Goal: Task Accomplishment & Management: Use online tool/utility

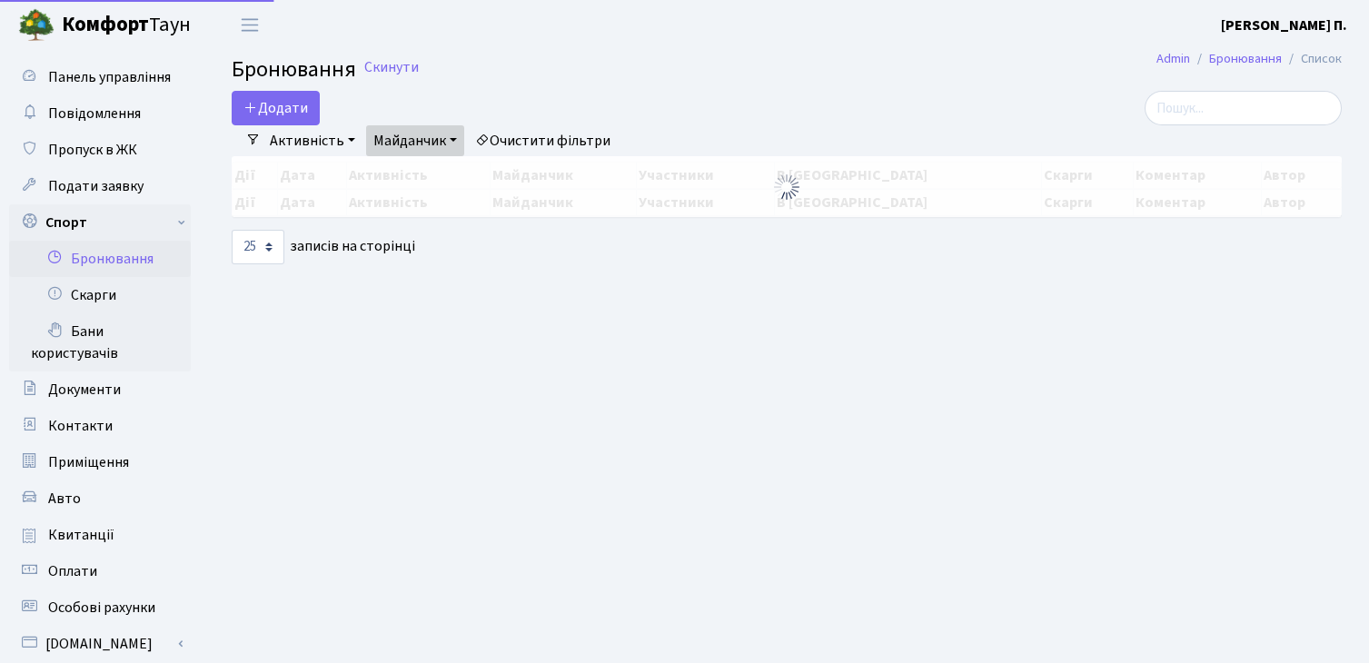
select select "25"
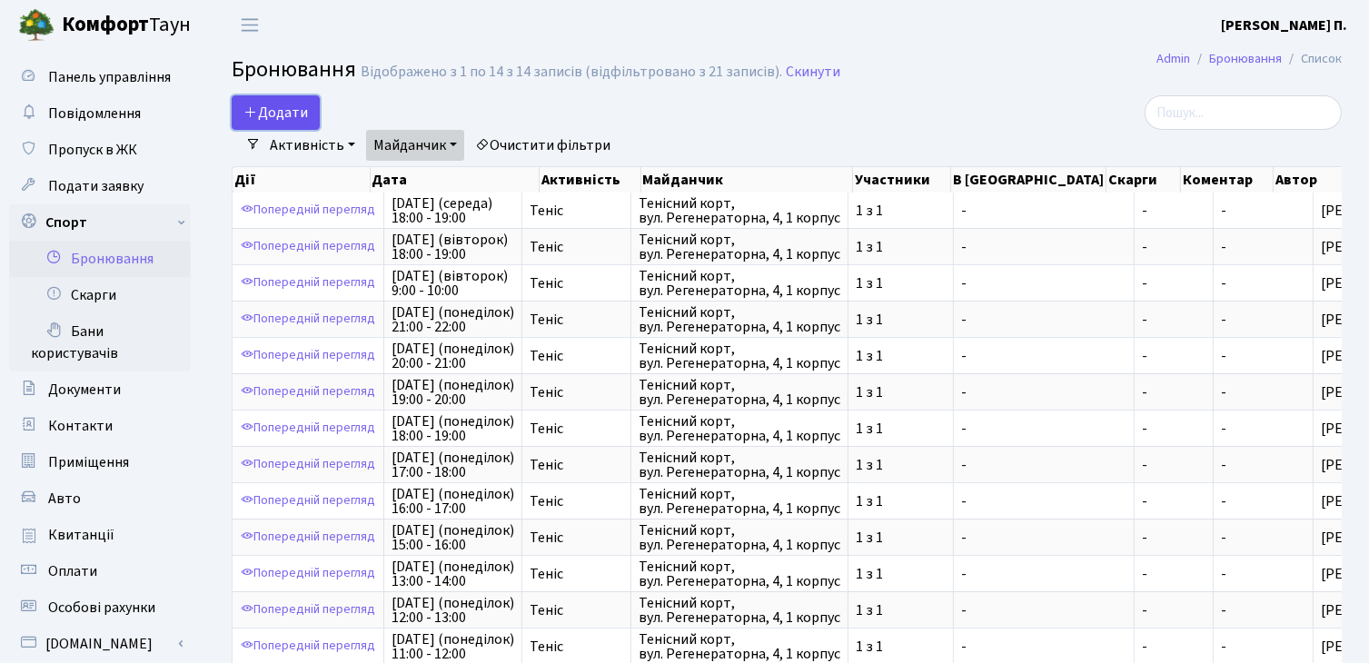
click at [281, 112] on button "Додати" at bounding box center [276, 112] width 88 height 35
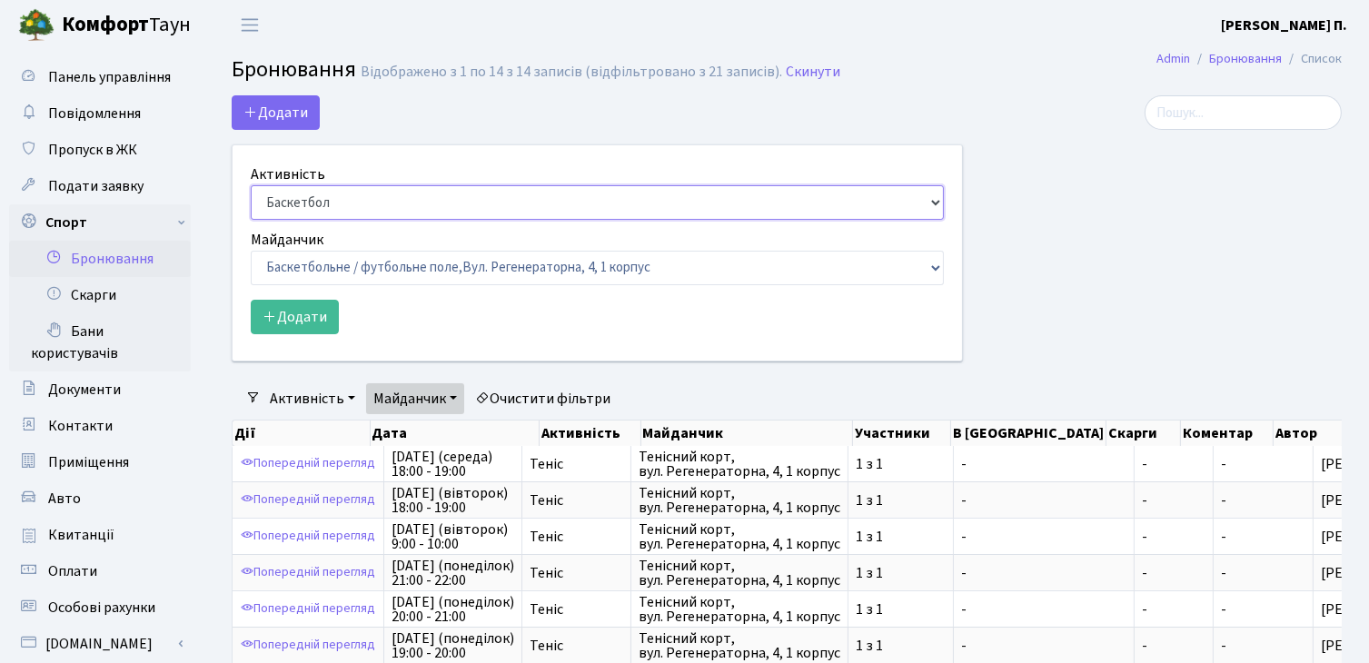
click at [348, 202] on select "Баскетбол Волейбол Йога Катання на роликах Настільний теніс Теніс Футбол Фітнес" at bounding box center [597, 202] width 693 height 35
select select "1"
click at [251, 185] on select "Баскетбол Волейбол Йога Катання на роликах Настільний теніс Теніс Футбол Фітнес" at bounding box center [597, 202] width 693 height 35
click at [291, 263] on select "Баскетбольне / футбольне поле, Вул. Регенераторна, 4, 1 корпус Баскетбольне пол…" at bounding box center [597, 268] width 693 height 35
select select "1"
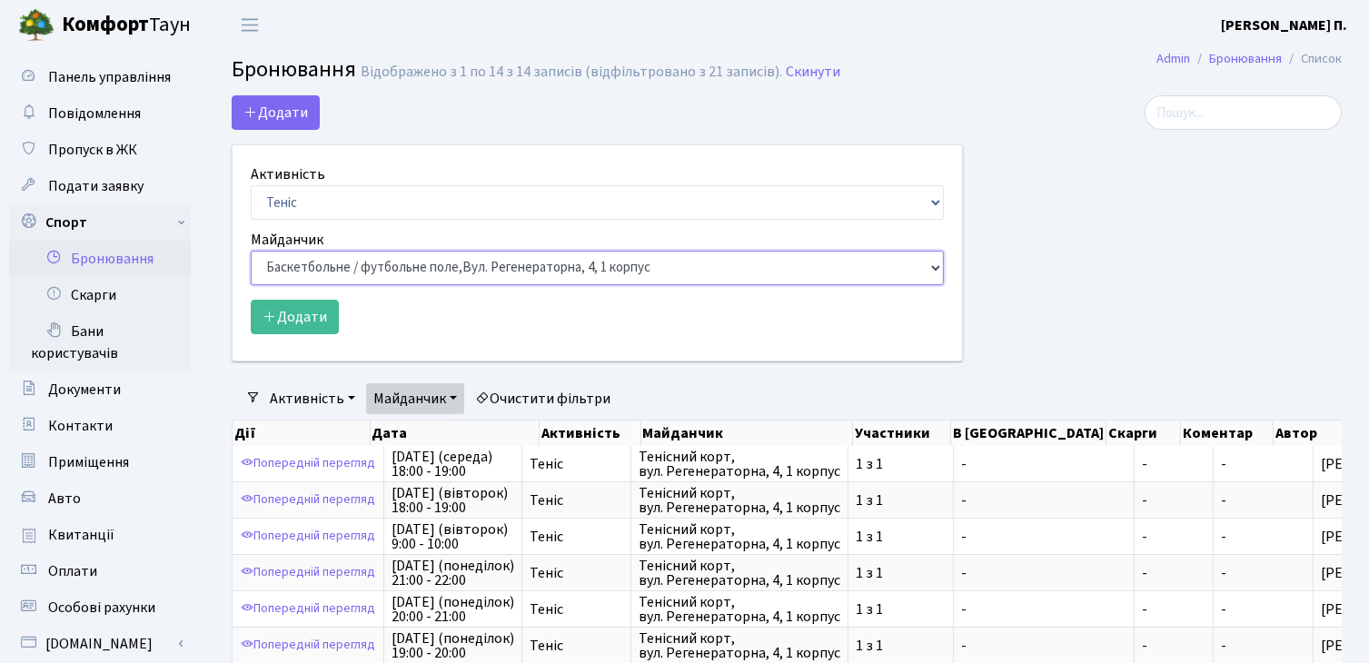
click at [251, 251] on select "Баскетбольне / футбольне поле, Вул. Регенераторна, 4, 1 корпус Баскетбольне пол…" at bounding box center [597, 268] width 693 height 35
click at [328, 268] on select "Баскетбольне / футбольне поле, Вул. Регенераторна, 4, 1 корпус Баскетбольне пол…" at bounding box center [597, 268] width 693 height 35
click at [307, 310] on button "Додати" at bounding box center [295, 317] width 88 height 35
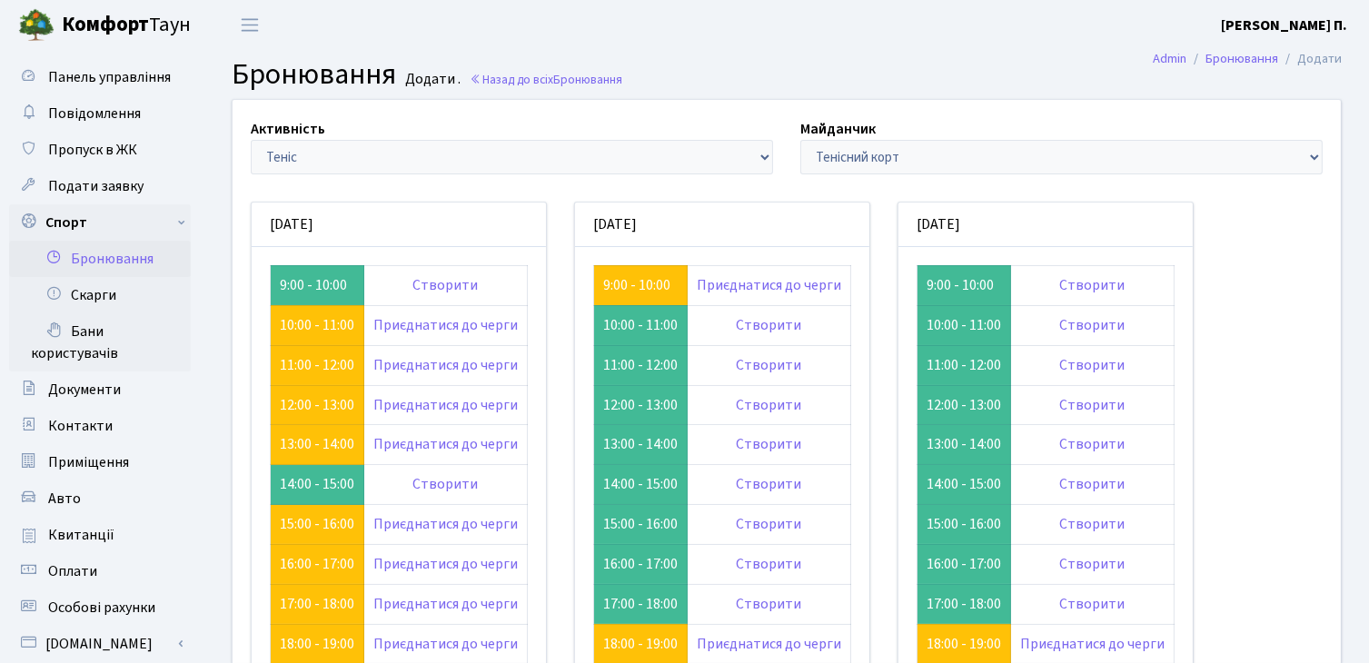
click at [495, 42] on header "Комфорт Таун Борис В. П. Мій обліковий запис Вийти" at bounding box center [684, 25] width 1369 height 50
click at [485, 26] on header "Комфорт Таун Борис В. П. Мій обліковий запис Вийти" at bounding box center [684, 25] width 1369 height 50
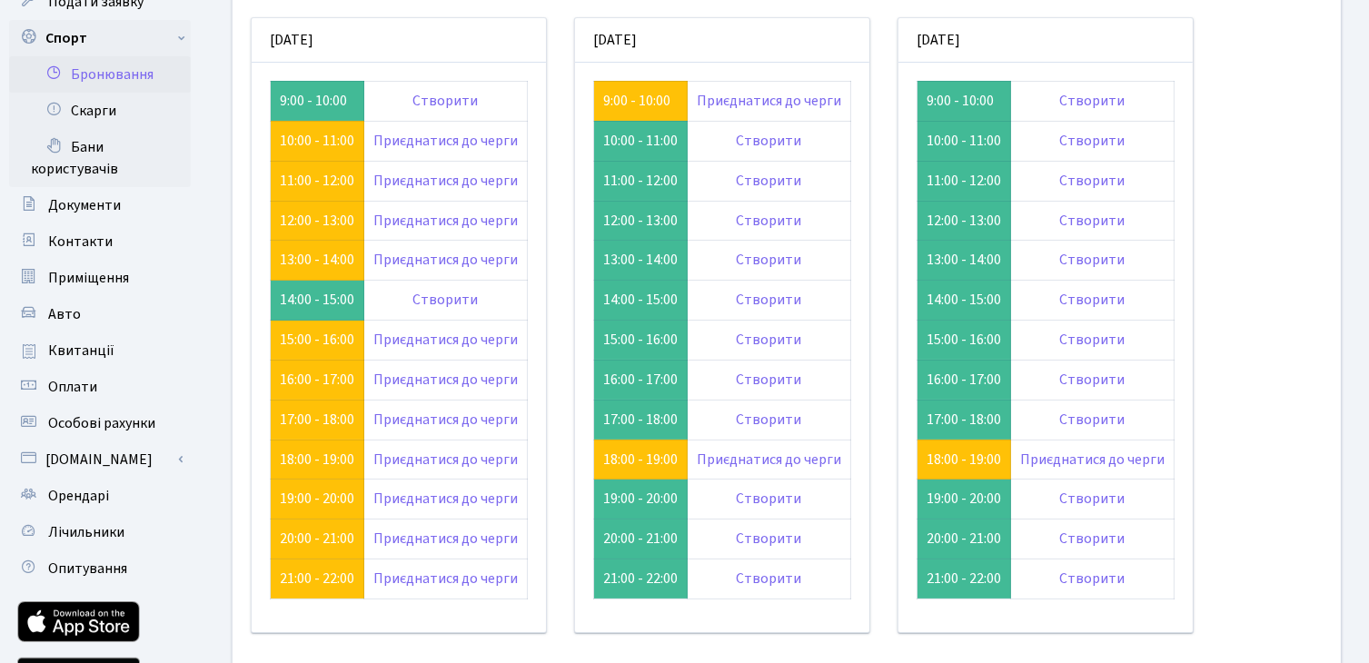
scroll to position [182, 0]
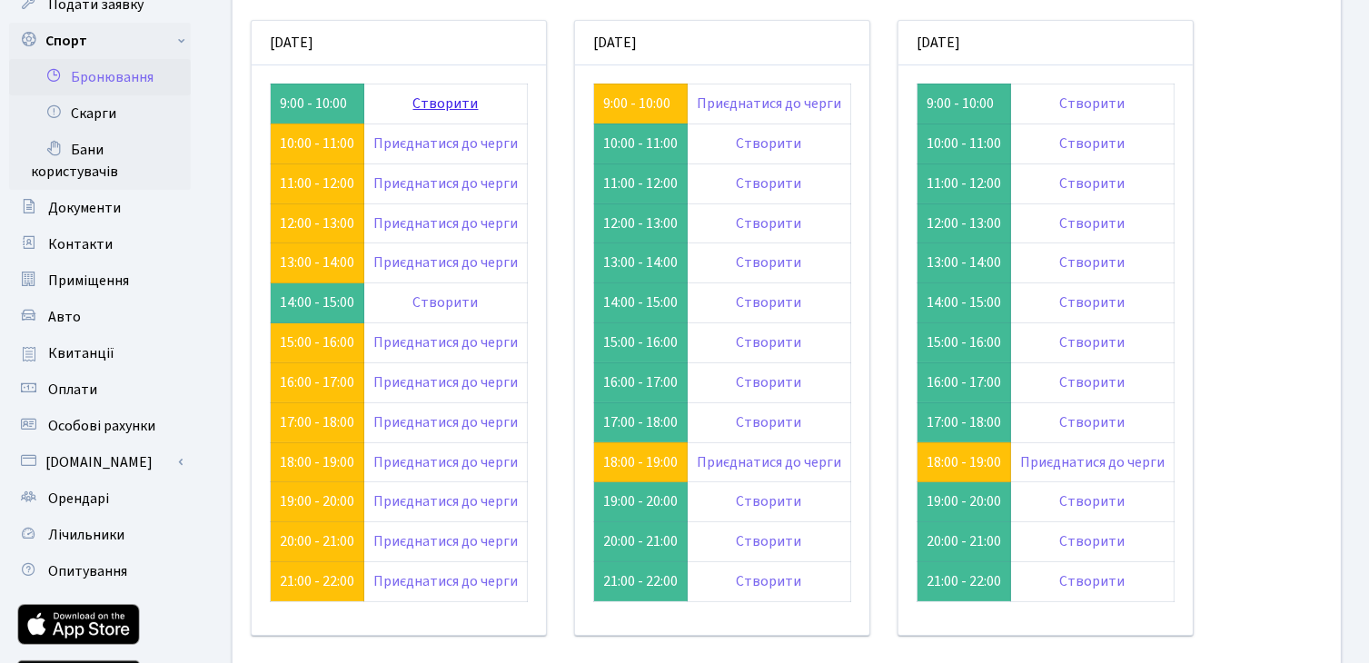
click at [438, 104] on link "Створити" at bounding box center [445, 104] width 65 height 20
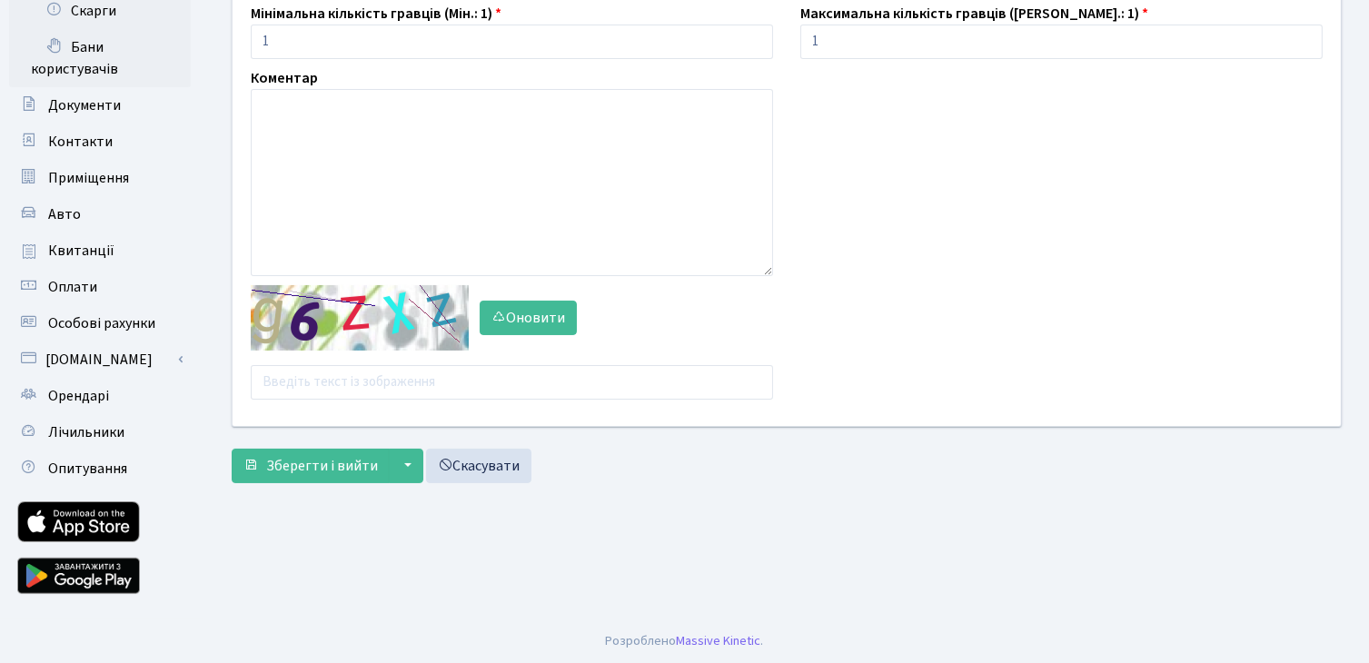
scroll to position [285, 0]
click at [412, 376] on input "text" at bounding box center [512, 381] width 522 height 35
type input "з"
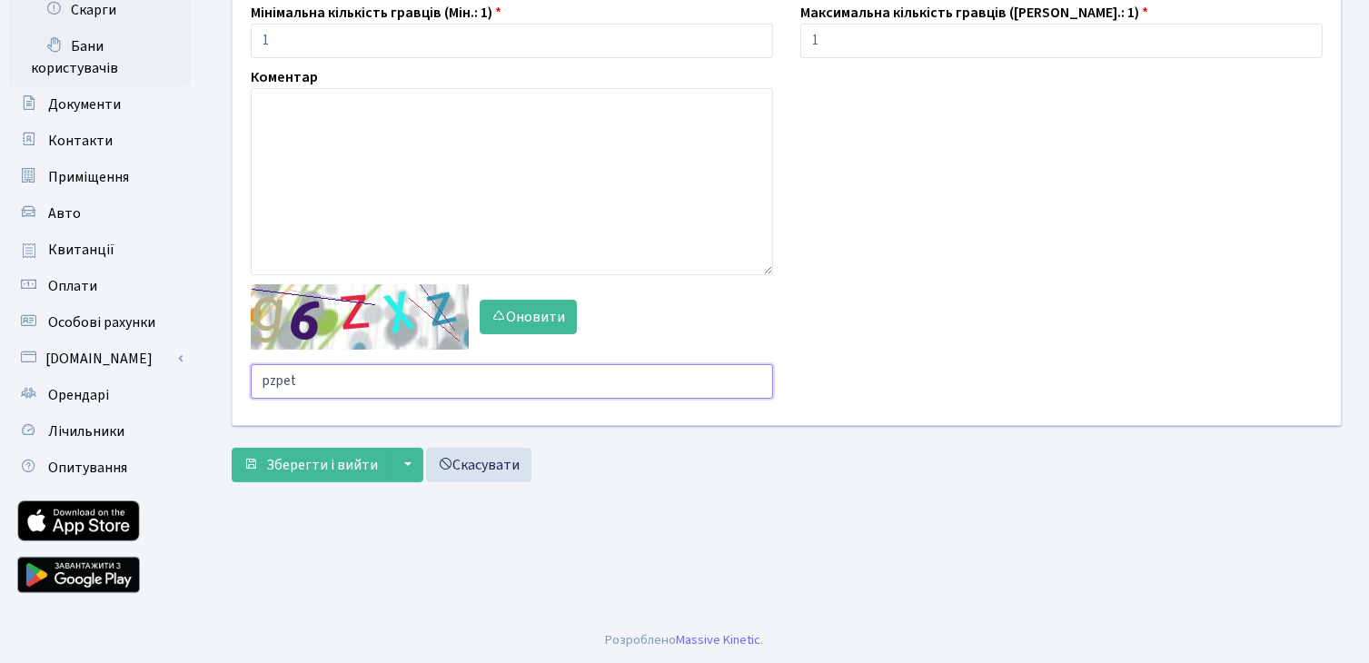
type input "pzpet"
click at [232, 448] on button "Зберегти і вийти" at bounding box center [311, 465] width 158 height 35
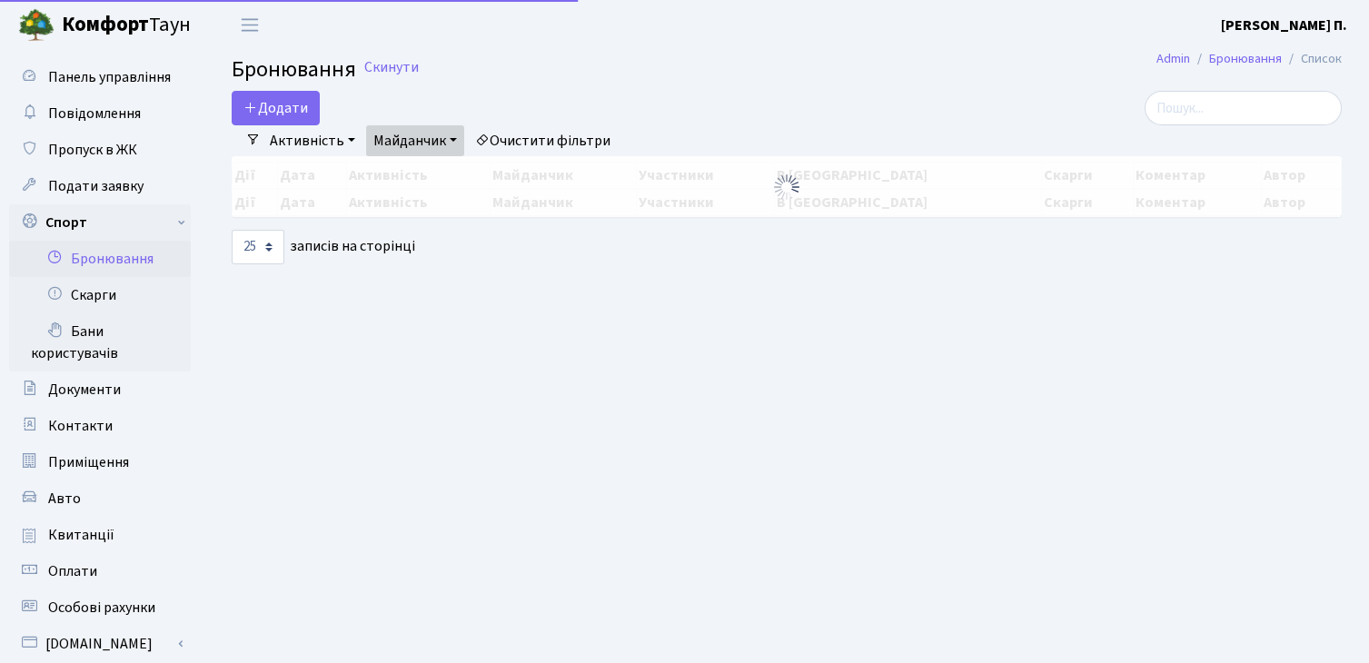
select select "25"
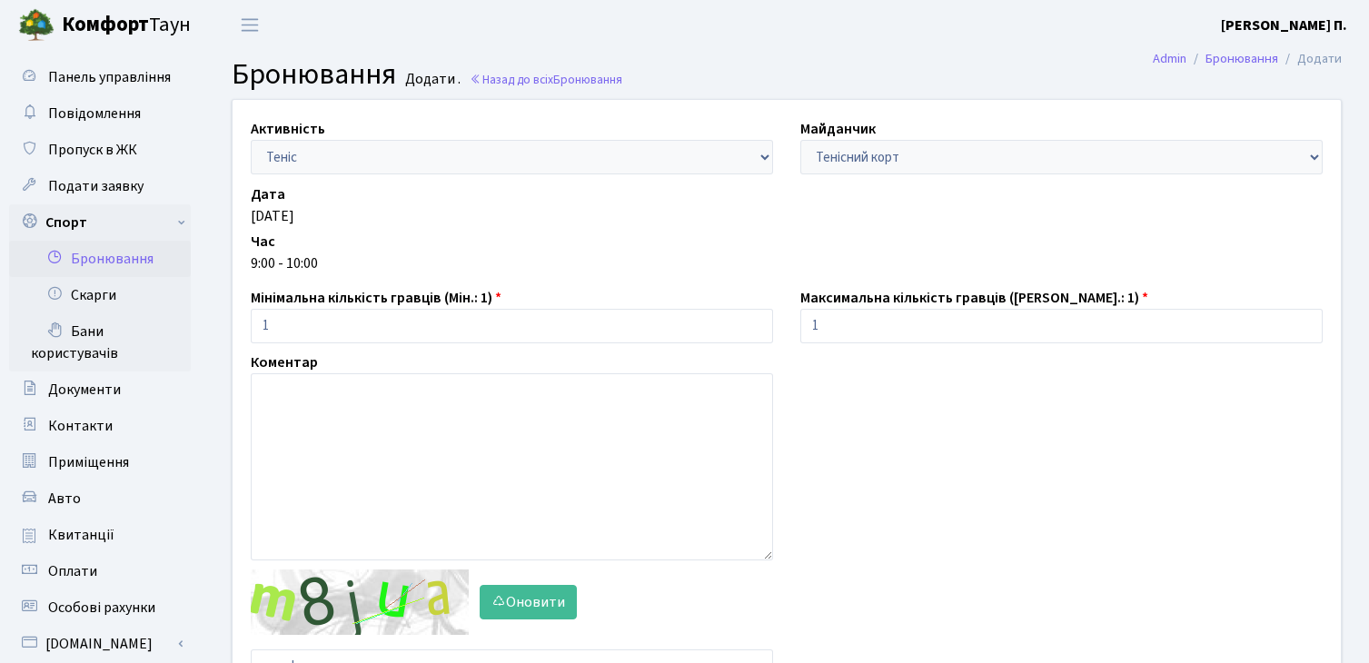
scroll to position [285, 0]
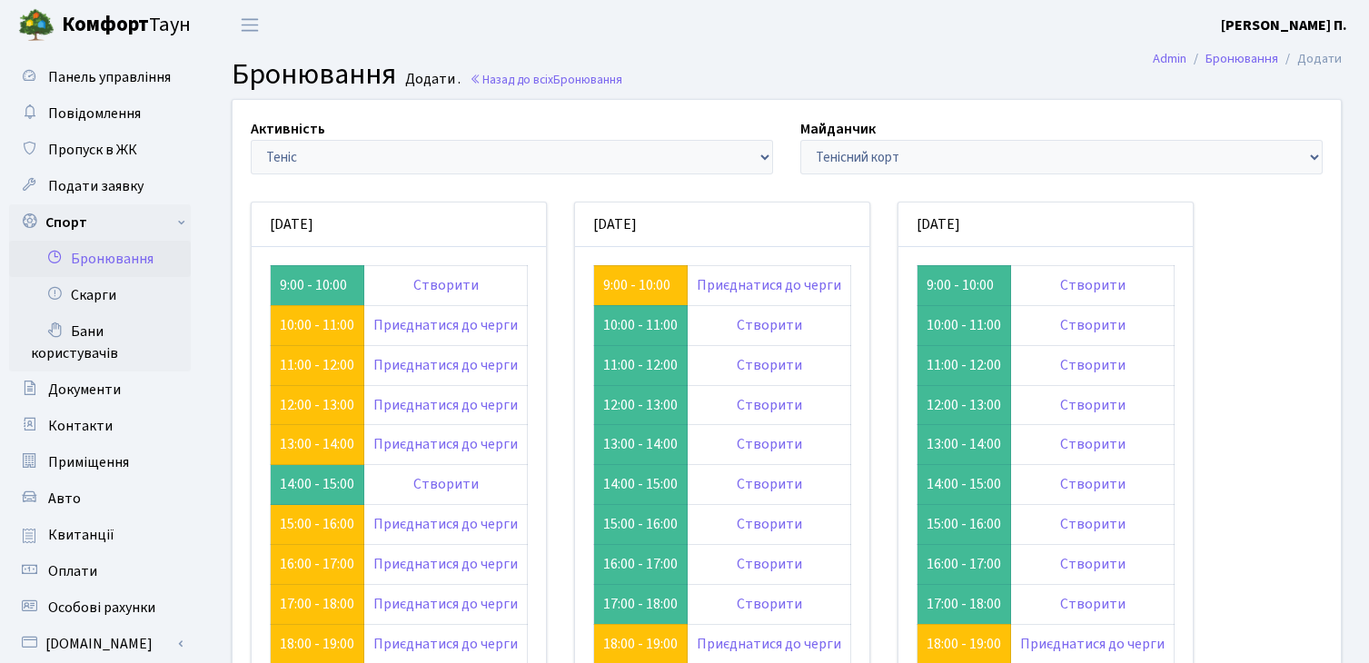
scroll to position [182, 0]
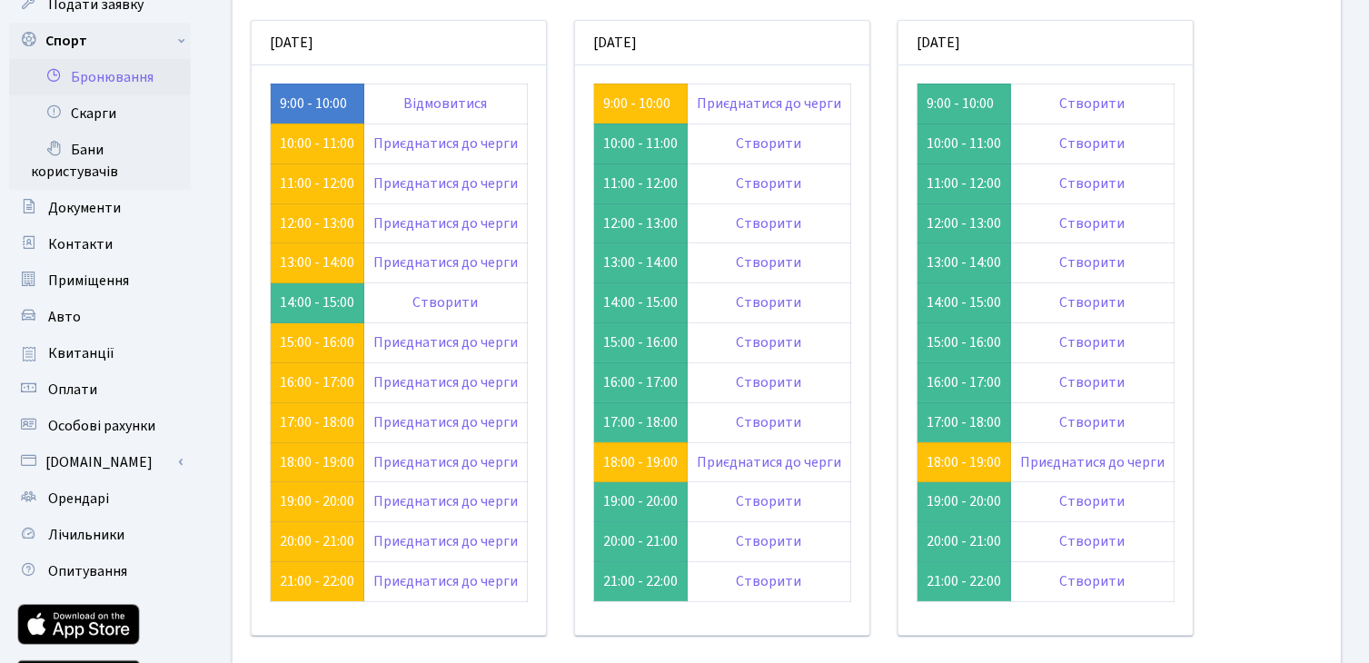
click at [243, 26] on div "понеділок 1.09 9:00 - 10:00 Відмовитися" at bounding box center [398, 338] width 323 height 637
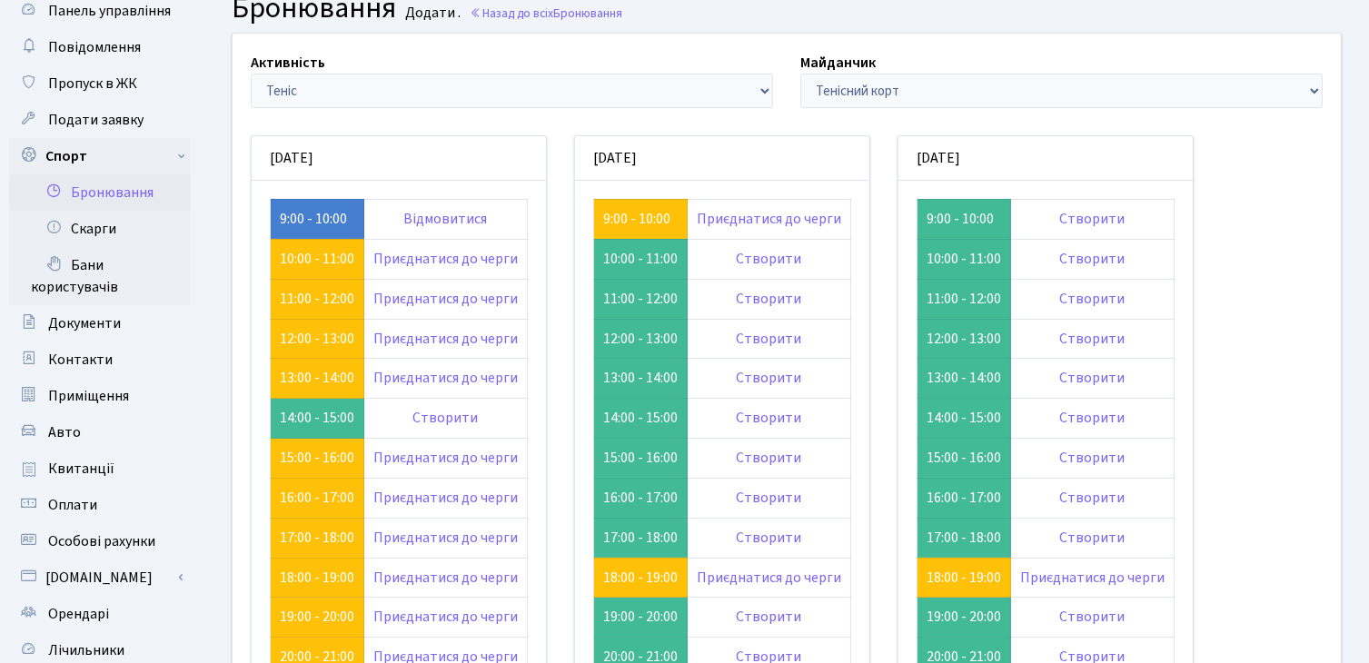
scroll to position [73, 0]
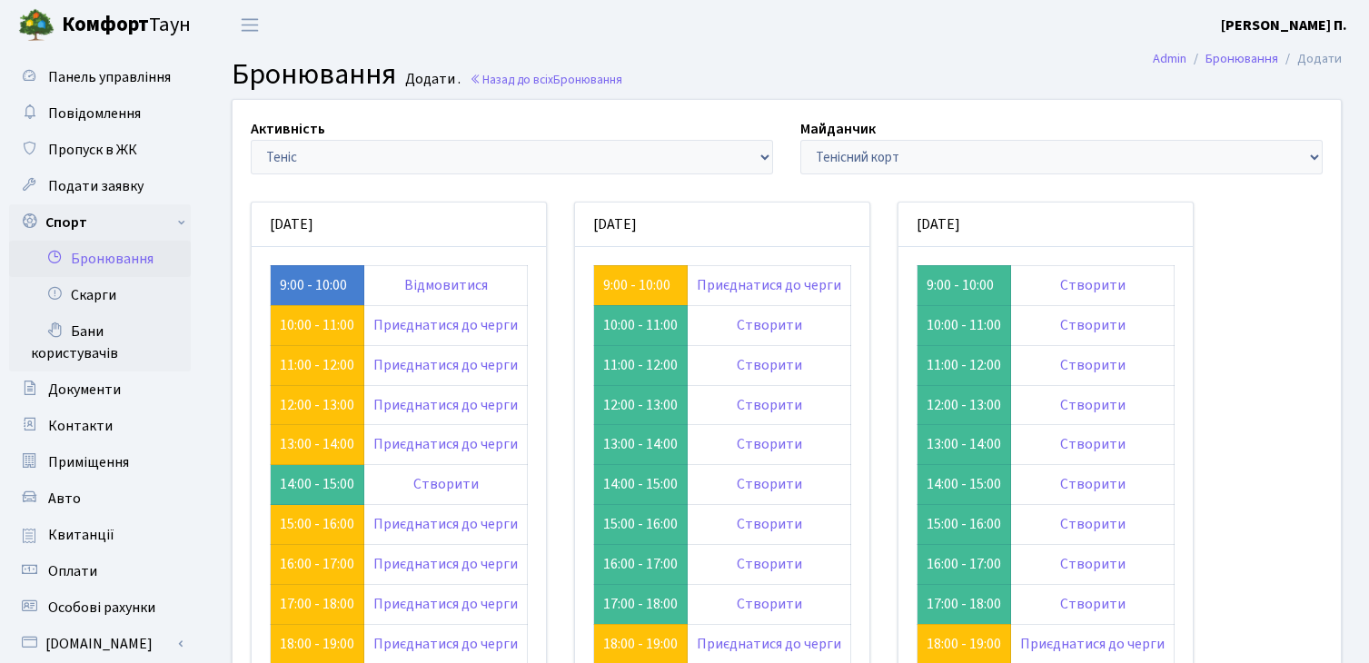
scroll to position [73, 0]
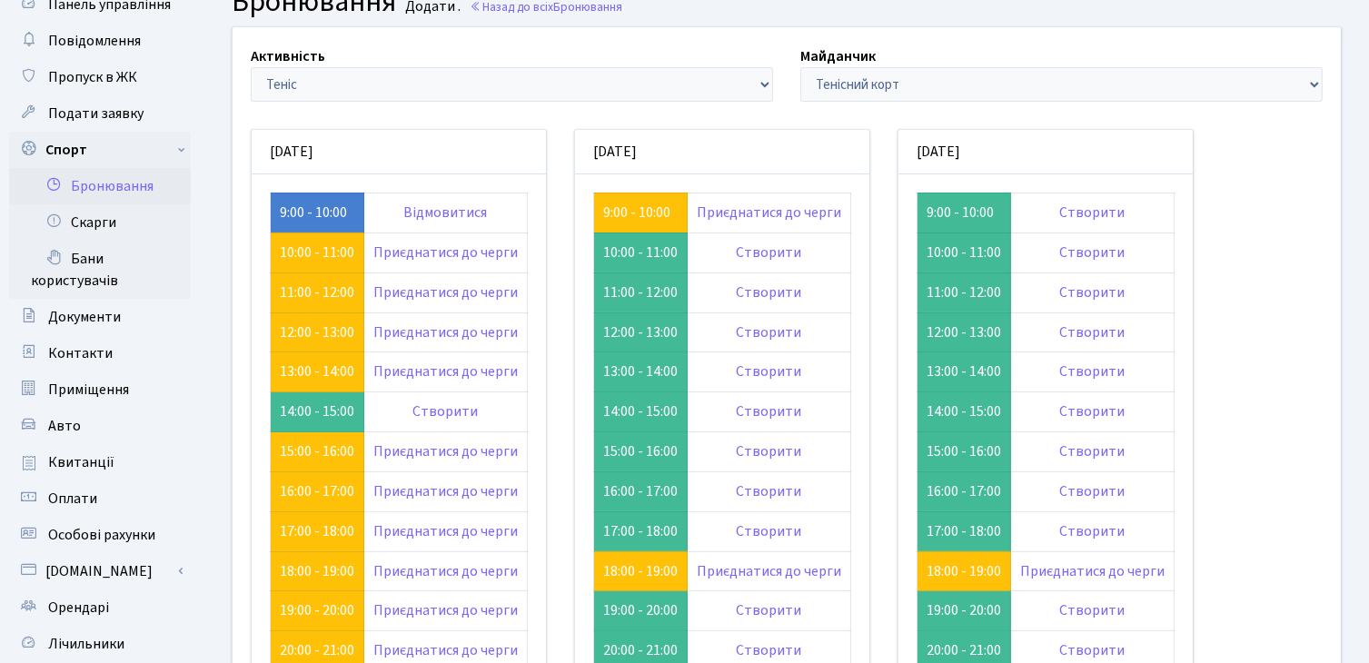
click at [237, 44] on div "Активність - Баскетбол Волейбол Йога Катання на роликах Настільний теніс [PERSO…" at bounding box center [786, 419] width 1135 height 784
click at [242, 39] on div "Активність - Баскетбол Волейбол Йога Катання на роликах Настільний теніс [PERSO…" at bounding box center [786, 419] width 1135 height 784
